Goal: Transaction & Acquisition: Download file/media

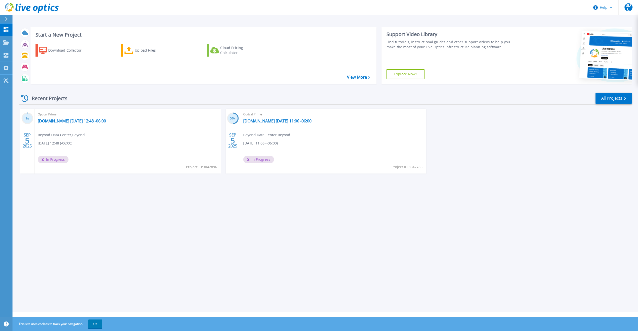
click at [137, 18] on div "Start a New Project Download Collector Upload Files Cloud Pricing Calculator Vi…" at bounding box center [326, 155] width 626 height 311
click at [64, 119] on link "[DOMAIN_NAME] [DATE] 12:48 -06:00" at bounding box center [72, 120] width 68 height 5
click at [6, 40] on icon at bounding box center [6, 42] width 6 height 4
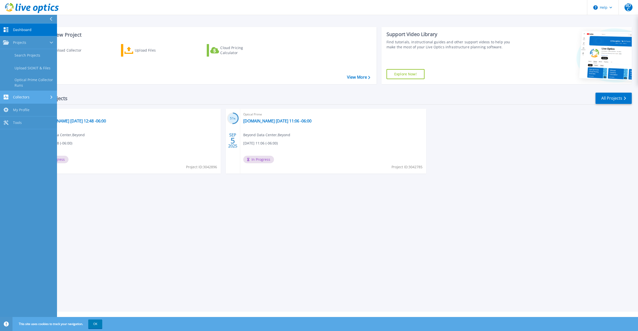
click at [20, 94] on link "Collectors Collectors" at bounding box center [28, 97] width 57 height 13
click at [35, 68] on link "Download Collector" at bounding box center [28, 68] width 57 height 13
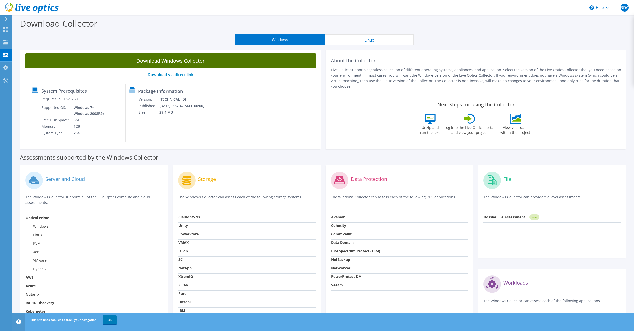
click at [170, 59] on link "Download Windows Collector" at bounding box center [171, 60] width 291 height 15
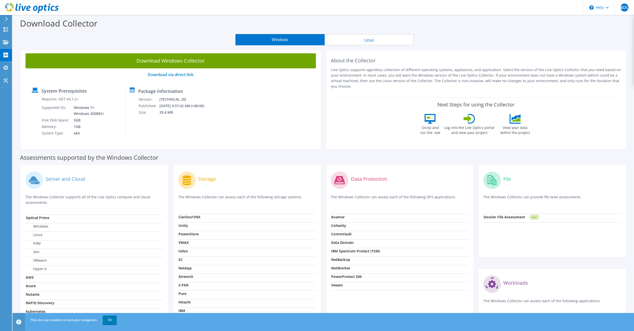
click at [473, 23] on div "Download Collector" at bounding box center [323, 24] width 617 height 19
drag, startPoint x: 84, startPoint y: 45, endPoint x: 86, endPoint y: 51, distance: 6.6
click at [84, 45] on div "Windows Linux" at bounding box center [325, 39] width 614 height 11
click at [112, 319] on link "OK" at bounding box center [110, 319] width 14 height 9
